Goal: Task Accomplishment & Management: Manage account settings

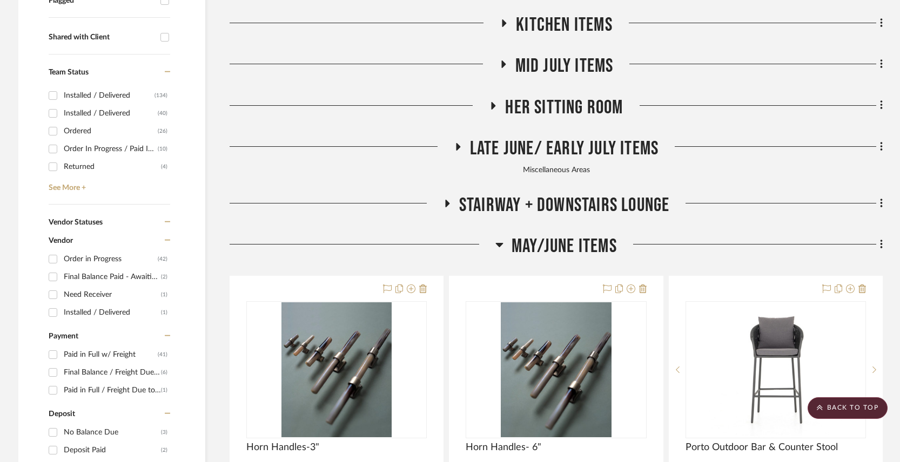
scroll to position [164, 0]
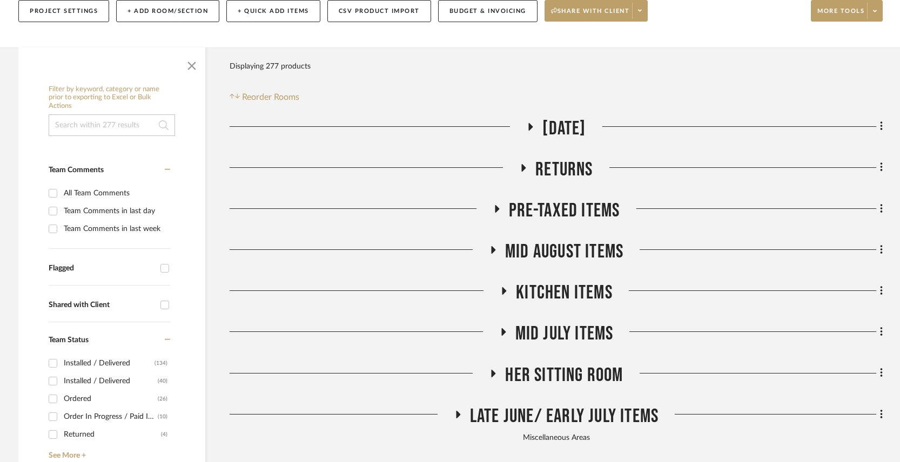
click at [493, 205] on icon at bounding box center [496, 209] width 13 height 8
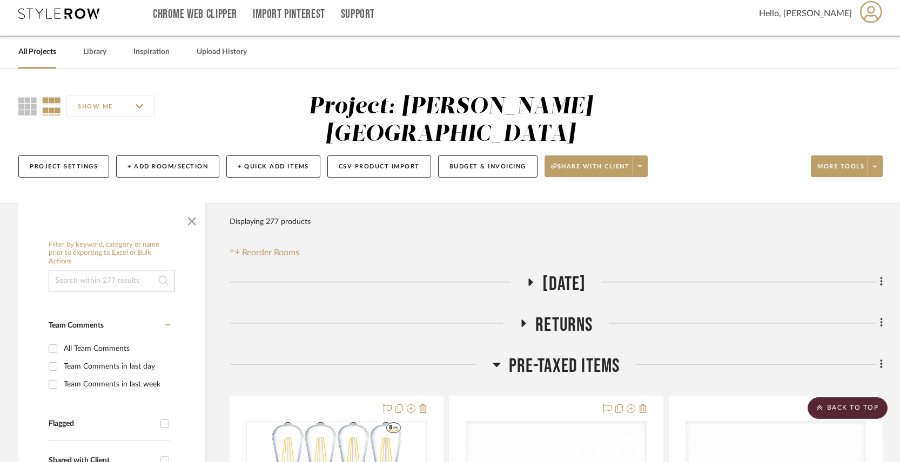
scroll to position [3, 0]
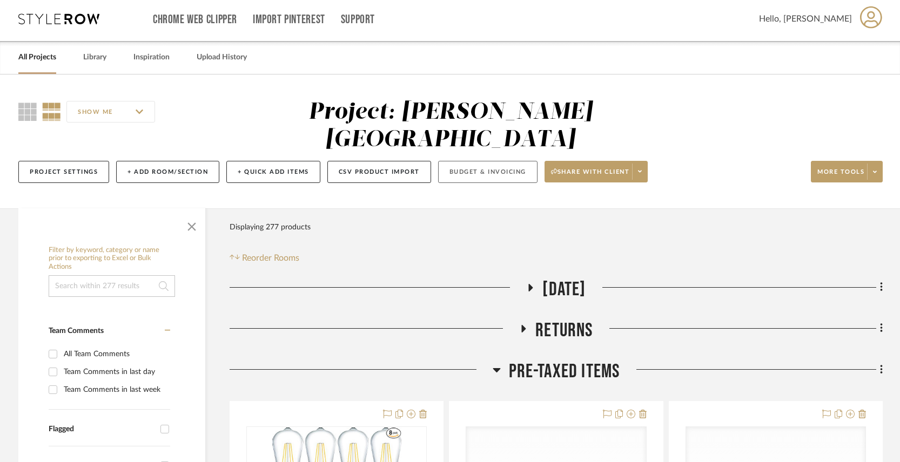
click at [494, 161] on button "Budget & Invoicing" at bounding box center [487, 172] width 99 height 22
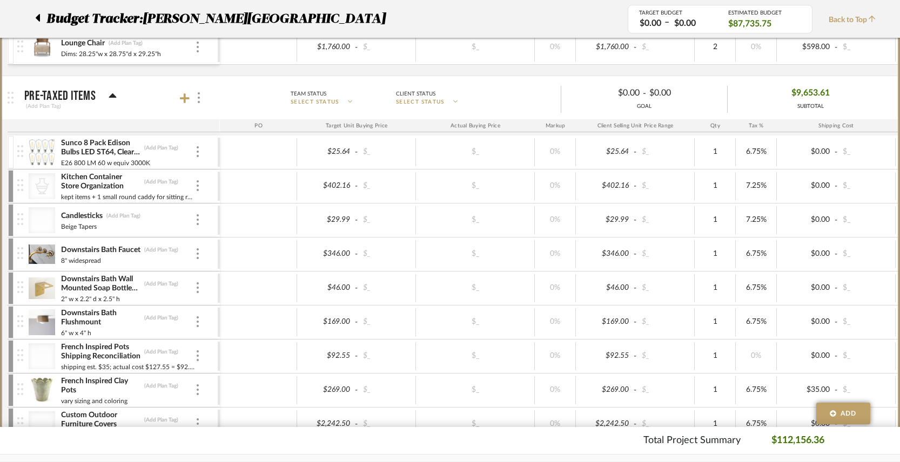
scroll to position [651, 0]
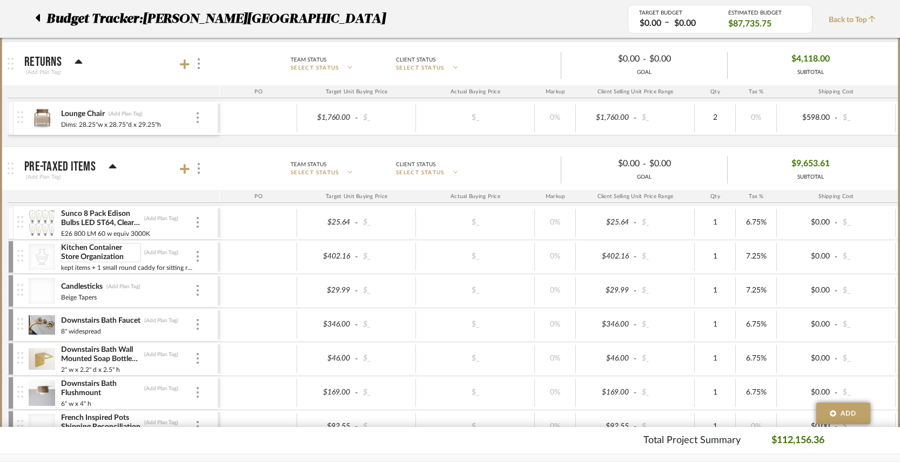
scroll to position [583, 0]
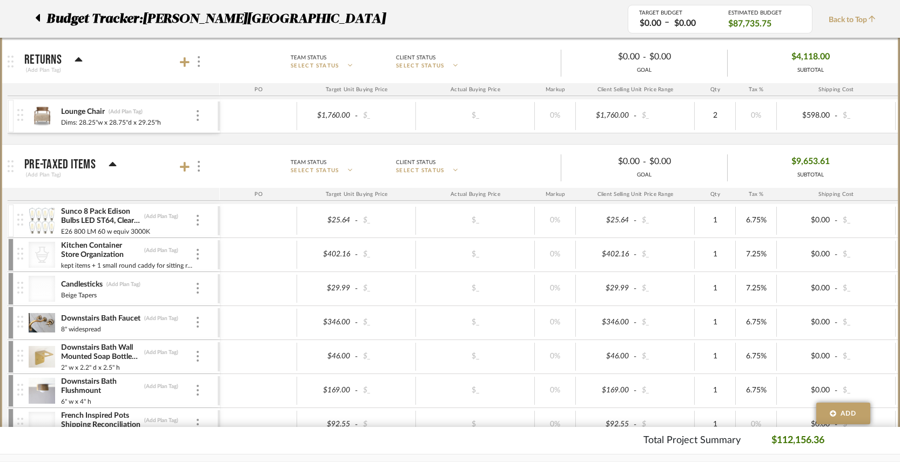
click at [113, 164] on icon at bounding box center [113, 164] width 8 height 4
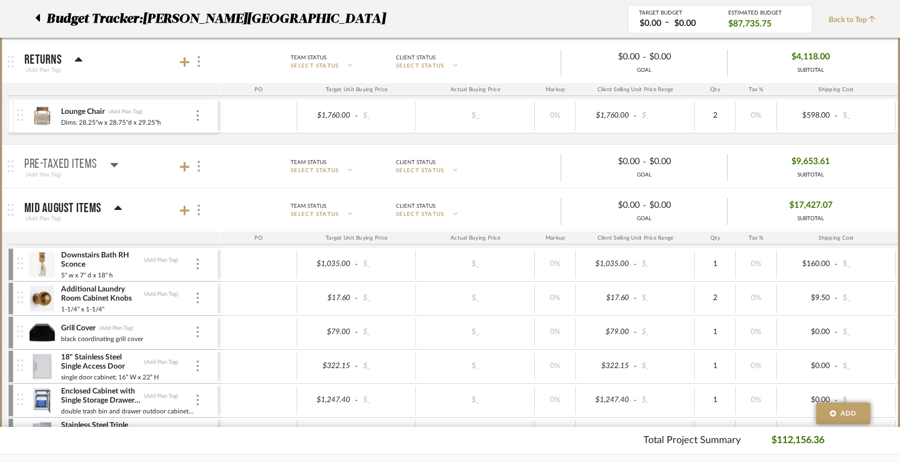
click at [113, 165] on icon at bounding box center [114, 165] width 8 height 4
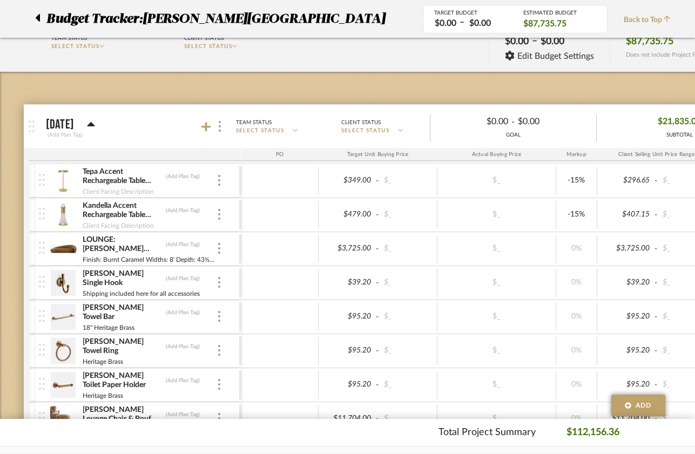
scroll to position [0, 0]
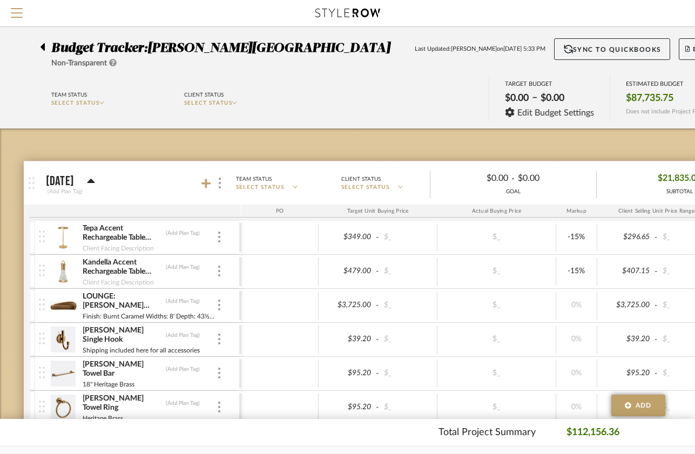
click at [163, 46] on span "[PERSON_NAME][GEOGRAPHIC_DATA]" at bounding box center [268, 48] width 243 height 13
click at [45, 46] on div at bounding box center [45, 44] width 11 height 13
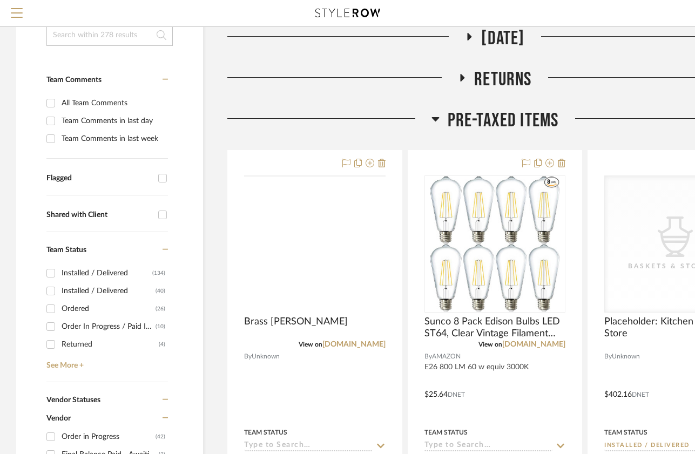
scroll to position [199, 0]
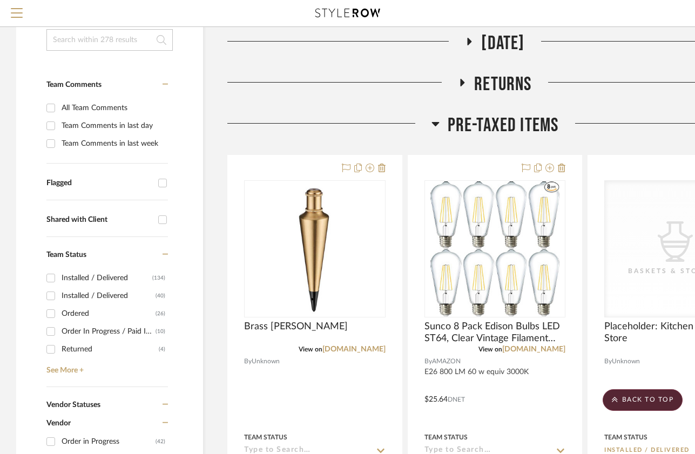
click at [508, 114] on span "Pre-taxed Items" at bounding box center [503, 125] width 111 height 23
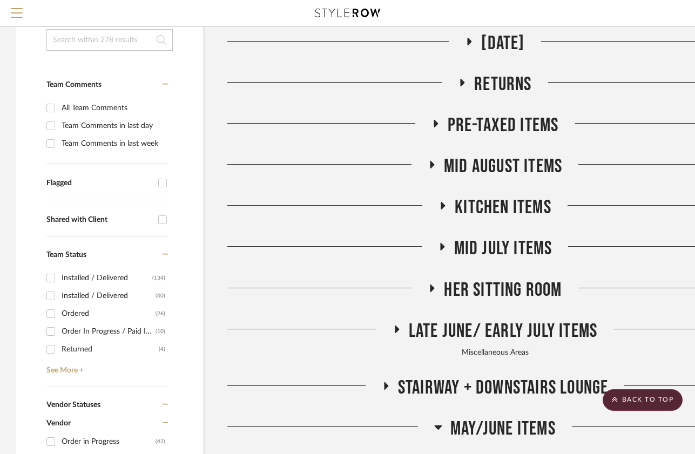
click at [473, 114] on span "Pre-taxed Items" at bounding box center [503, 125] width 111 height 23
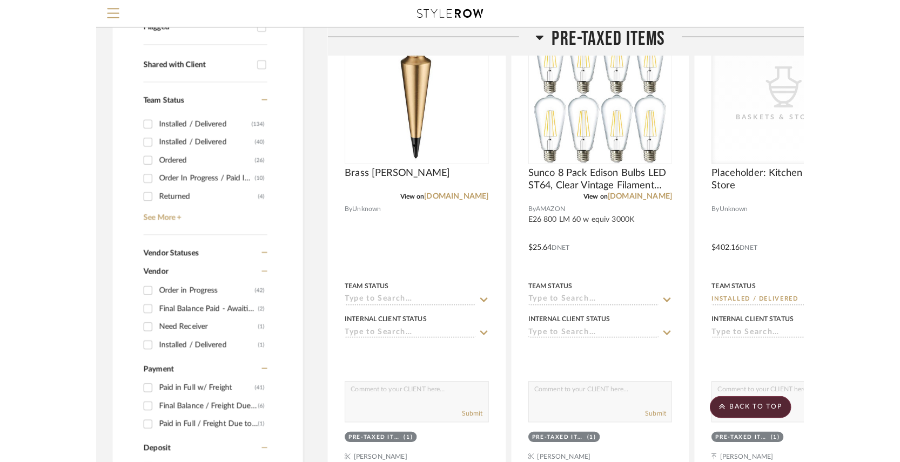
scroll to position [0, 0]
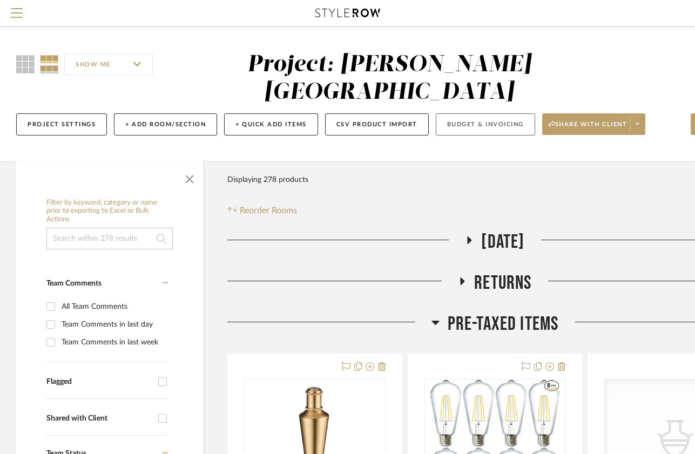
click at [479, 113] on button "Budget & Invoicing" at bounding box center [485, 124] width 99 height 22
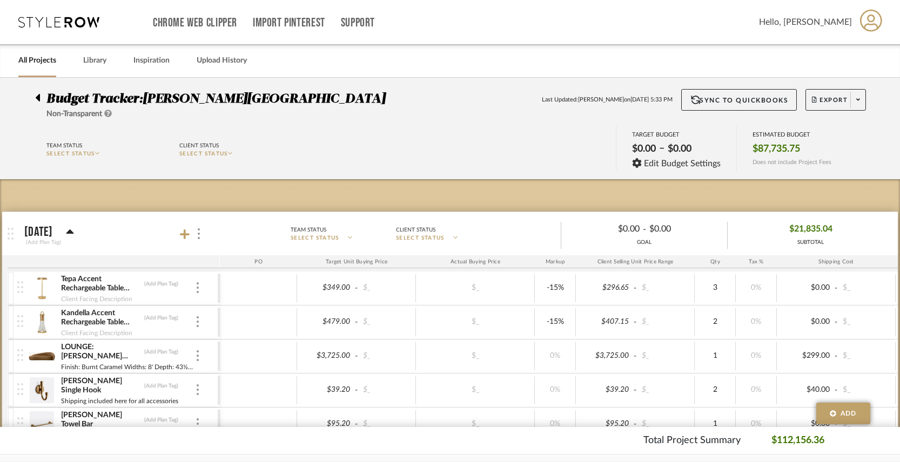
click at [40, 98] on div at bounding box center [40, 95] width 11 height 13
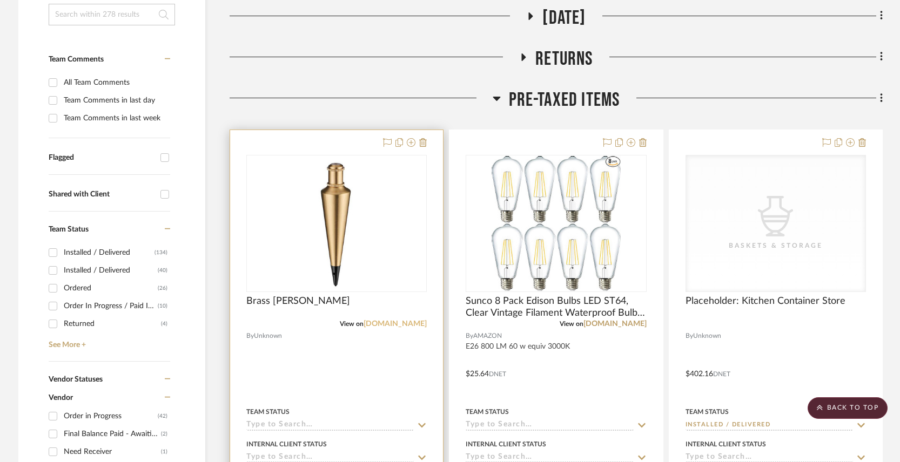
scroll to position [193, 0]
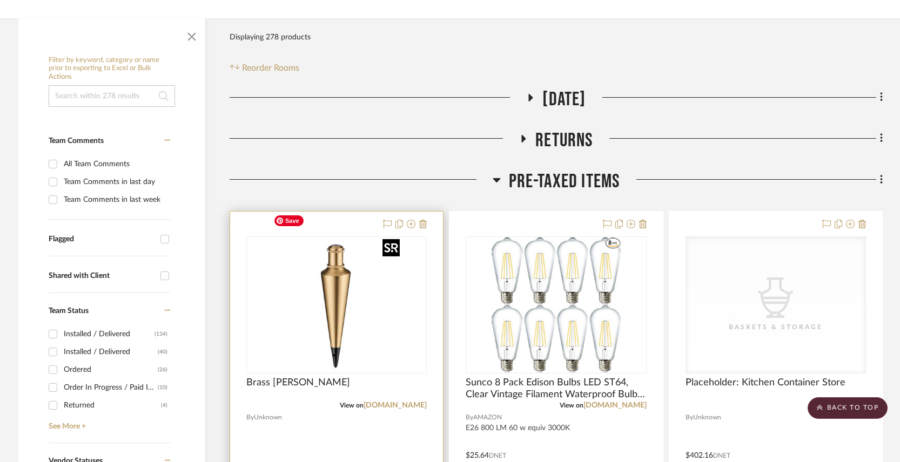
click at [0, 0] on img at bounding box center [0, 0] width 0 height 0
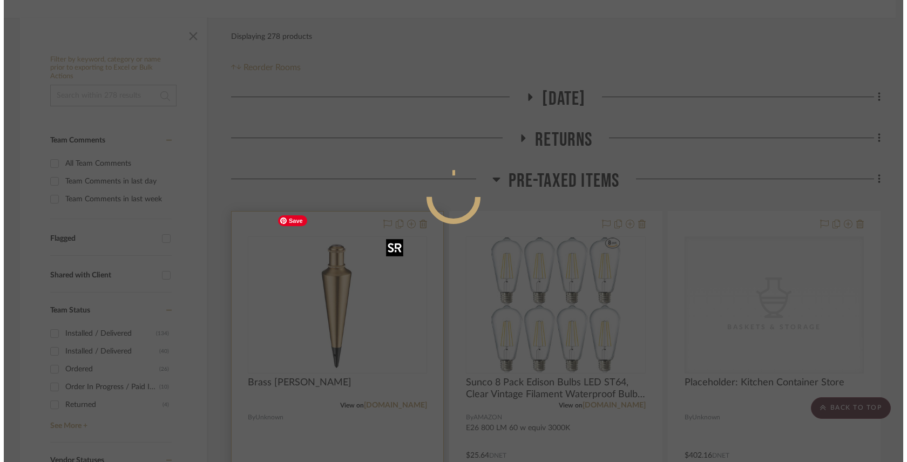
scroll to position [0, 0]
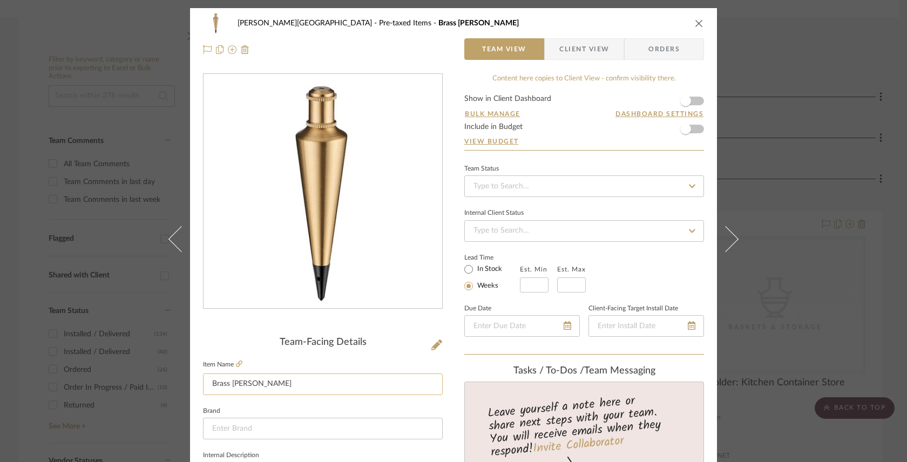
click at [209, 386] on input "Brass Plumb Bob" at bounding box center [323, 385] width 240 height 22
click at [688, 129] on span "button" at bounding box center [686, 129] width 24 height 24
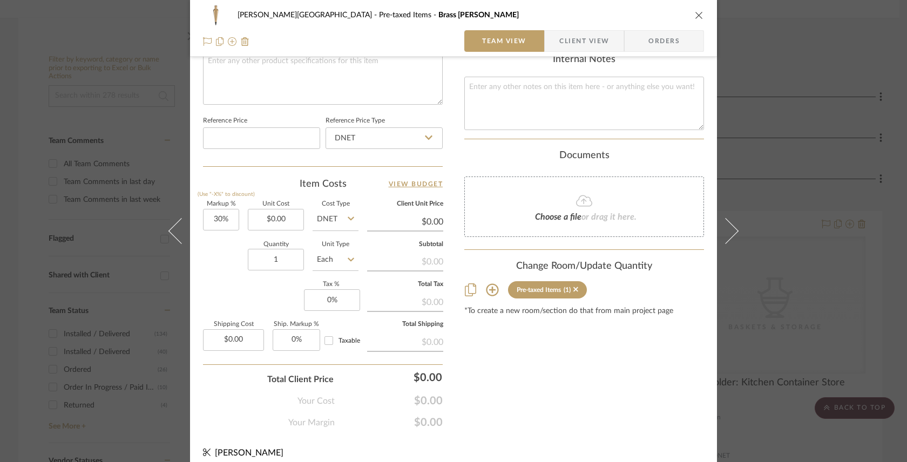
scroll to position [541, 0]
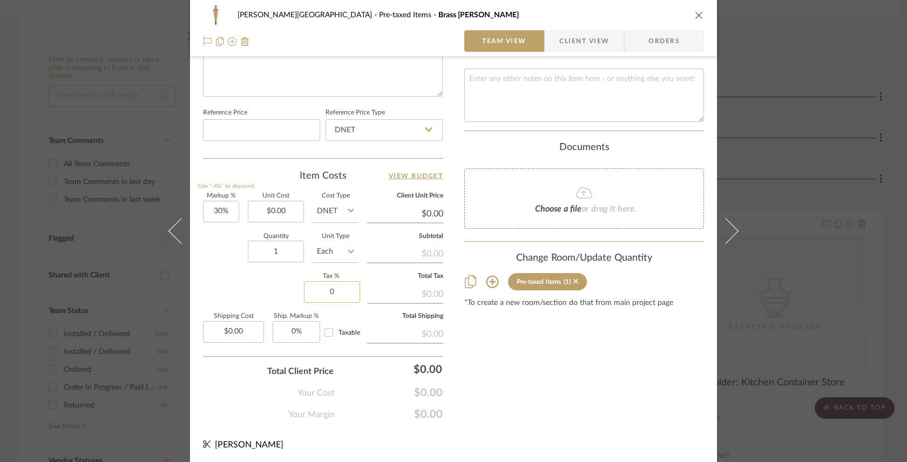
click at [329, 290] on input "0" at bounding box center [332, 292] width 56 height 22
type input "6.75%"
drag, startPoint x: 228, startPoint y: 212, endPoint x: 207, endPoint y: 213, distance: 21.1
click at [207, 213] on input "30" at bounding box center [221, 212] width 36 height 22
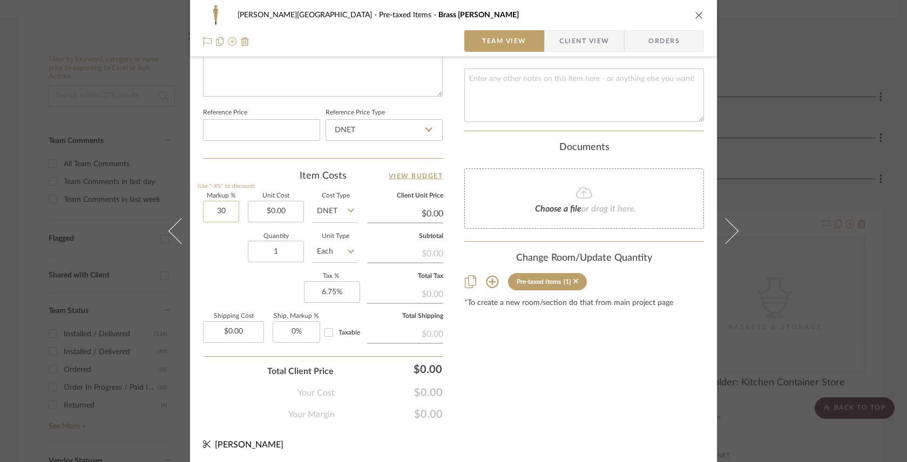
click at [207, 213] on input "30" at bounding box center [221, 212] width 36 height 22
click at [220, 211] on input "30" at bounding box center [221, 212] width 36 height 22
type input "3"
type input "0%"
type input "0.00"
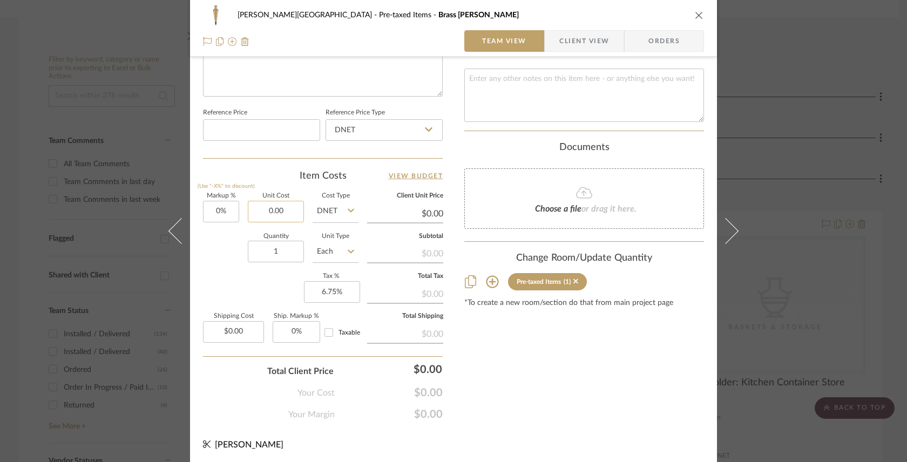
click at [275, 212] on input "0.00" at bounding box center [276, 212] width 56 height 22
type input "$13.47"
click at [279, 251] on input "1" at bounding box center [276, 252] width 56 height 22
type input "$13.47"
type input "4"
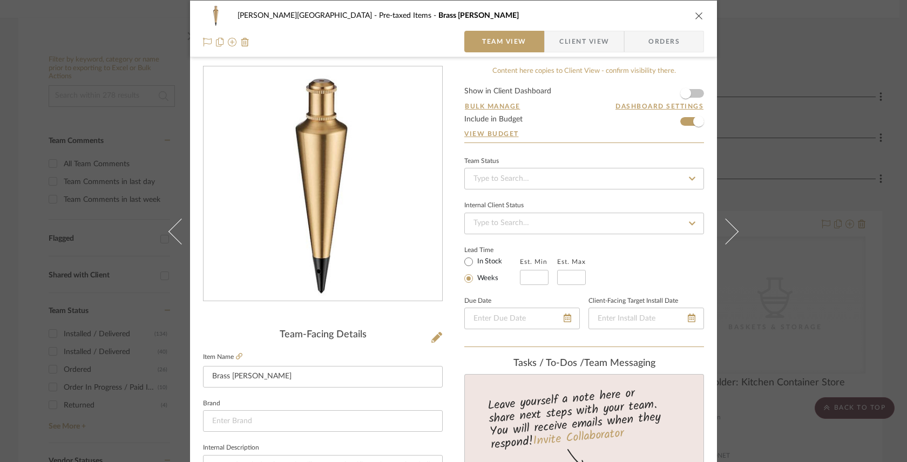
scroll to position [0, 0]
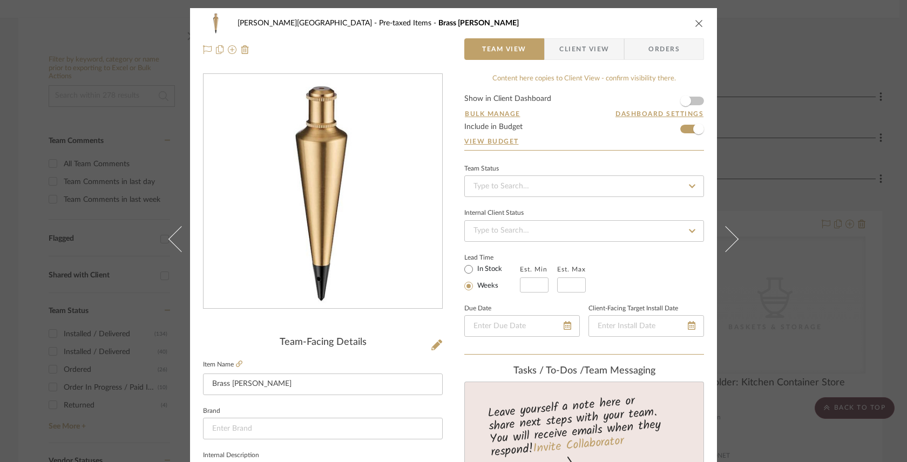
click at [826, 69] on div "Campbell - Waxhaw Pre-taxed Items Brass Plumb Bob Team View Client View Orders …" at bounding box center [453, 231] width 907 height 462
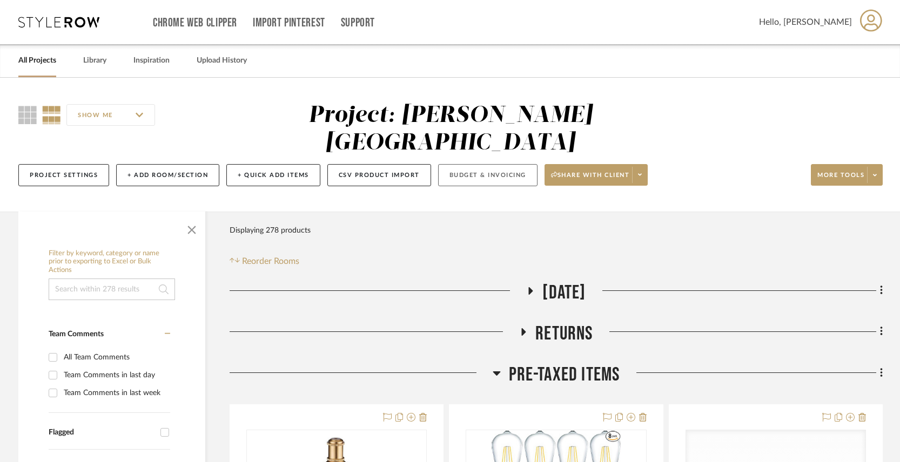
click at [501, 164] on button "Budget & Invoicing" at bounding box center [487, 175] width 99 height 22
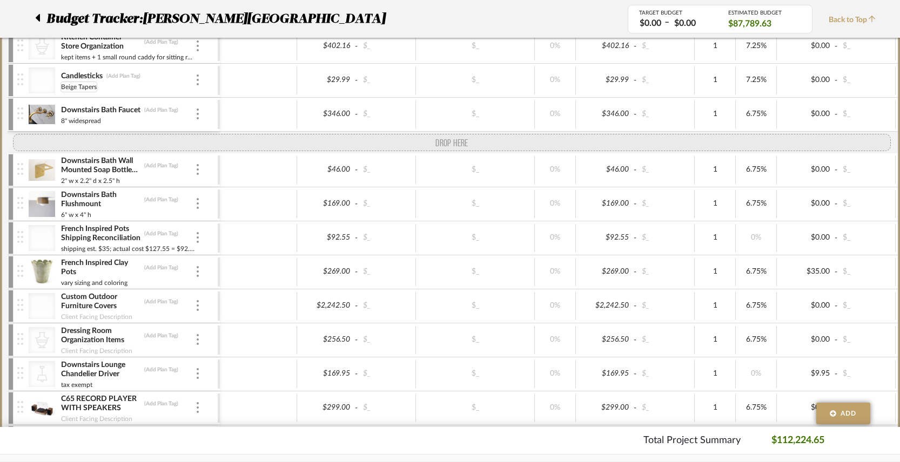
scroll to position [594, 0]
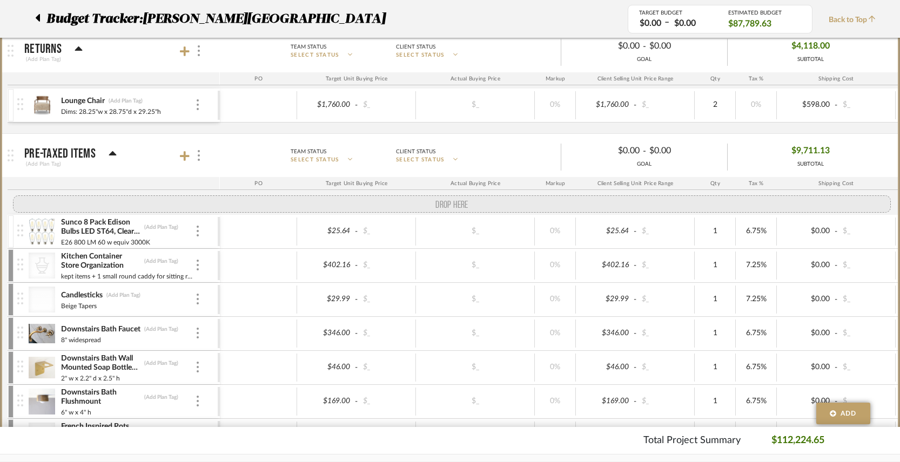
drag, startPoint x: 22, startPoint y: 311, endPoint x: 14, endPoint y: 189, distance: 122.3
